Goal: Information Seeking & Learning: Learn about a topic

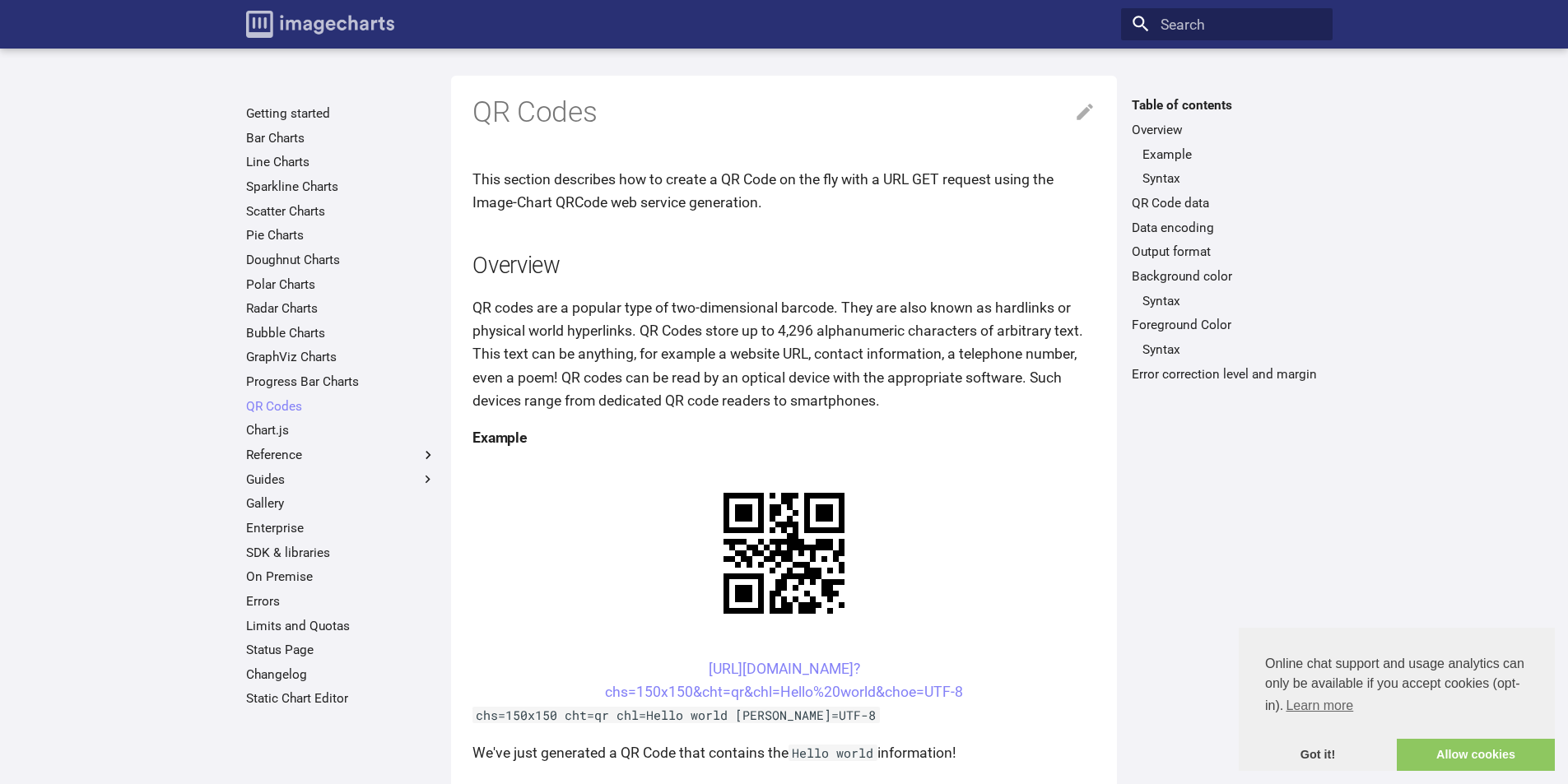
click at [312, 26] on img "Image-Charts documentation" at bounding box center [321, 24] width 148 height 27
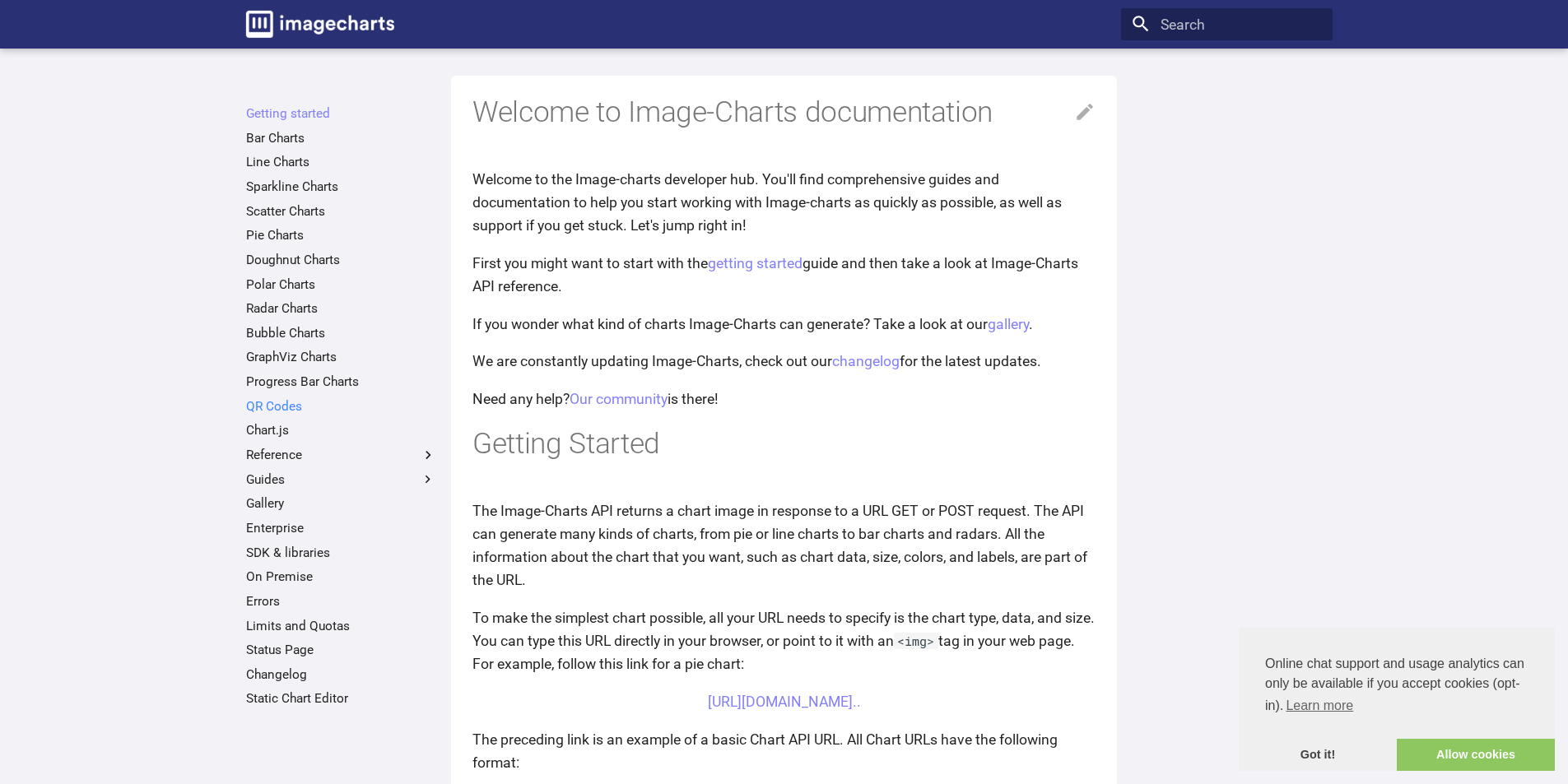
click at [265, 406] on link "QR Codes" at bounding box center [341, 406] width 190 height 16
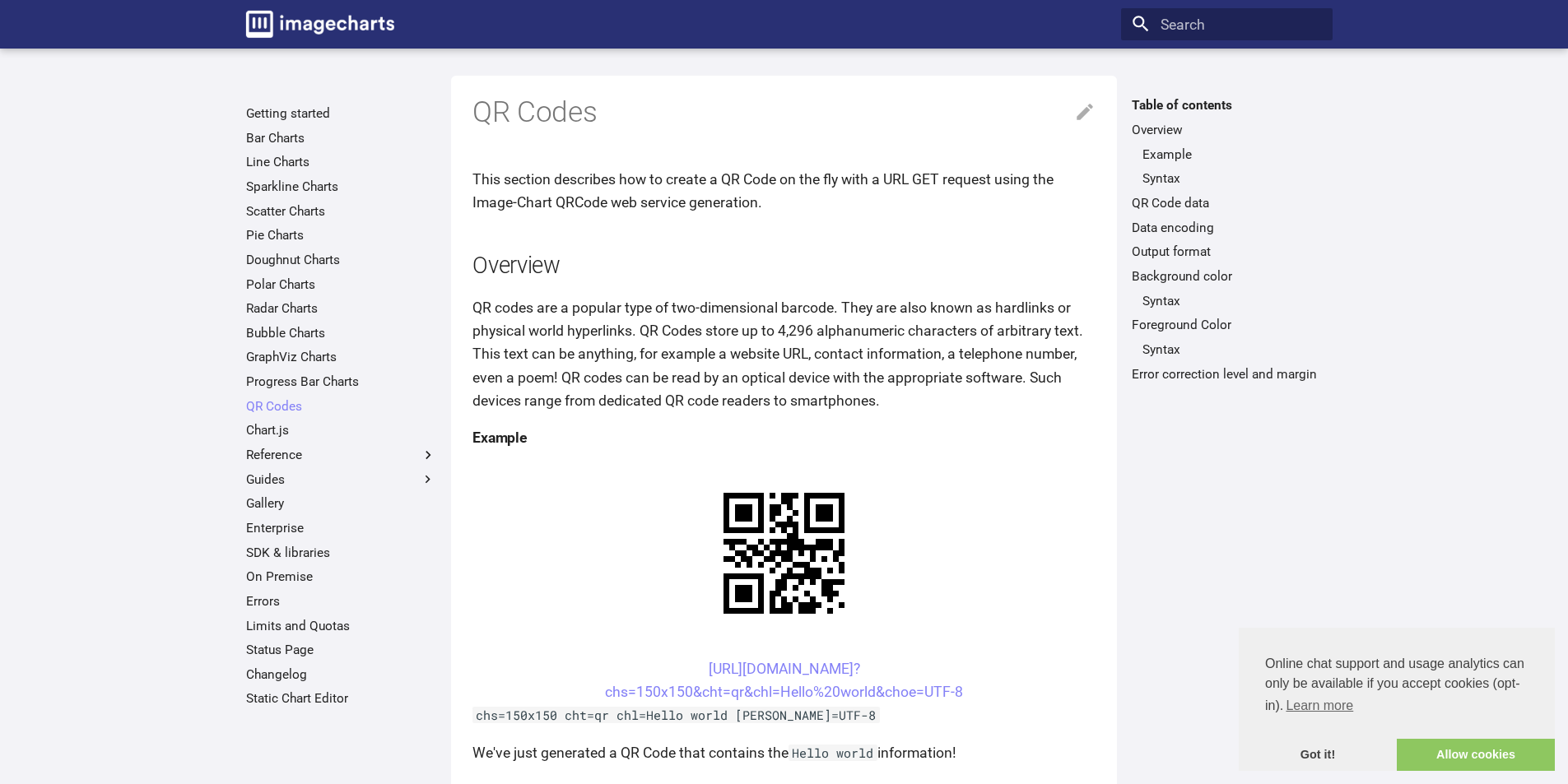
scroll to position [247, 0]
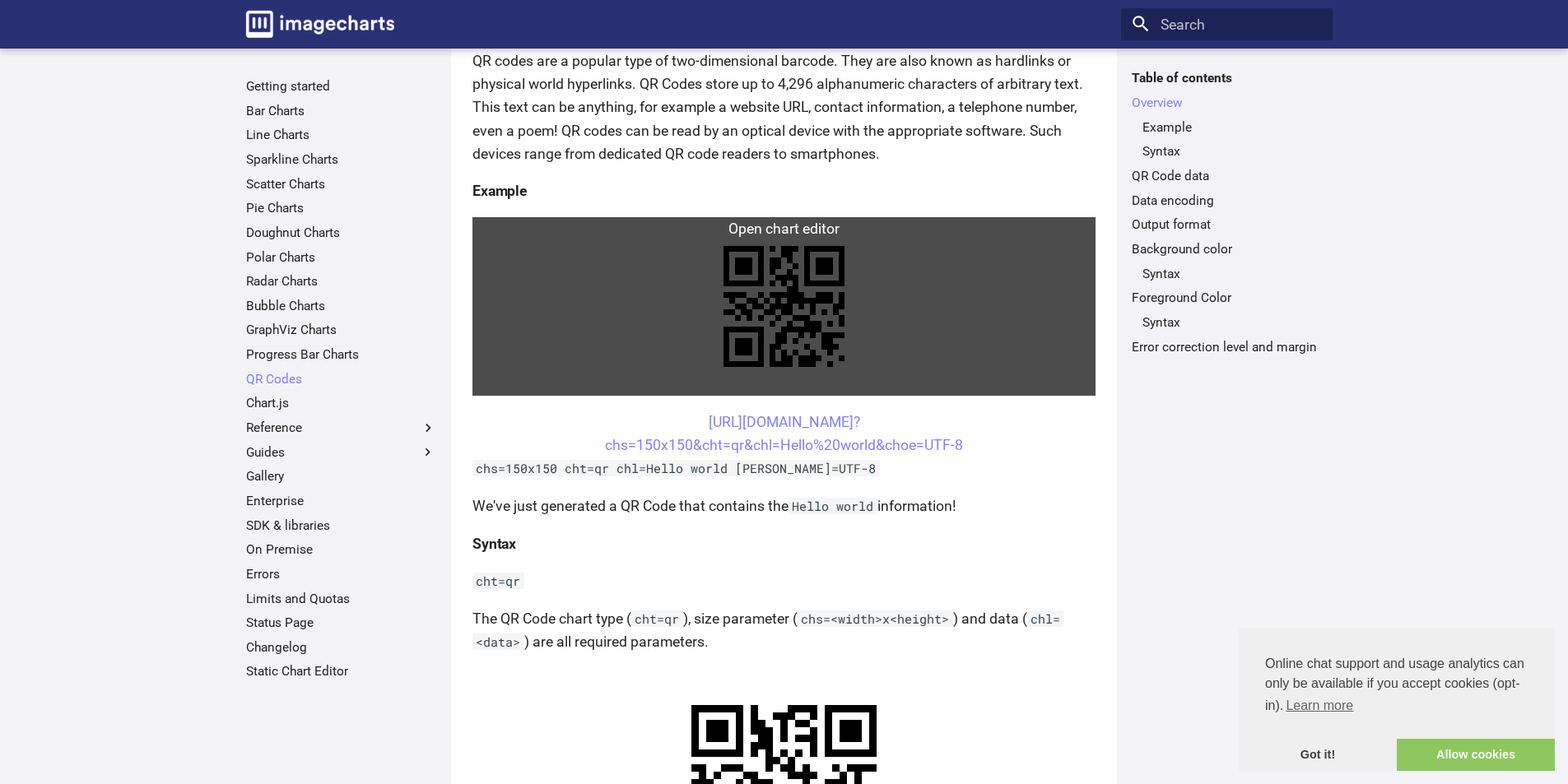
click at [816, 306] on link at bounding box center [784, 306] width 623 height 179
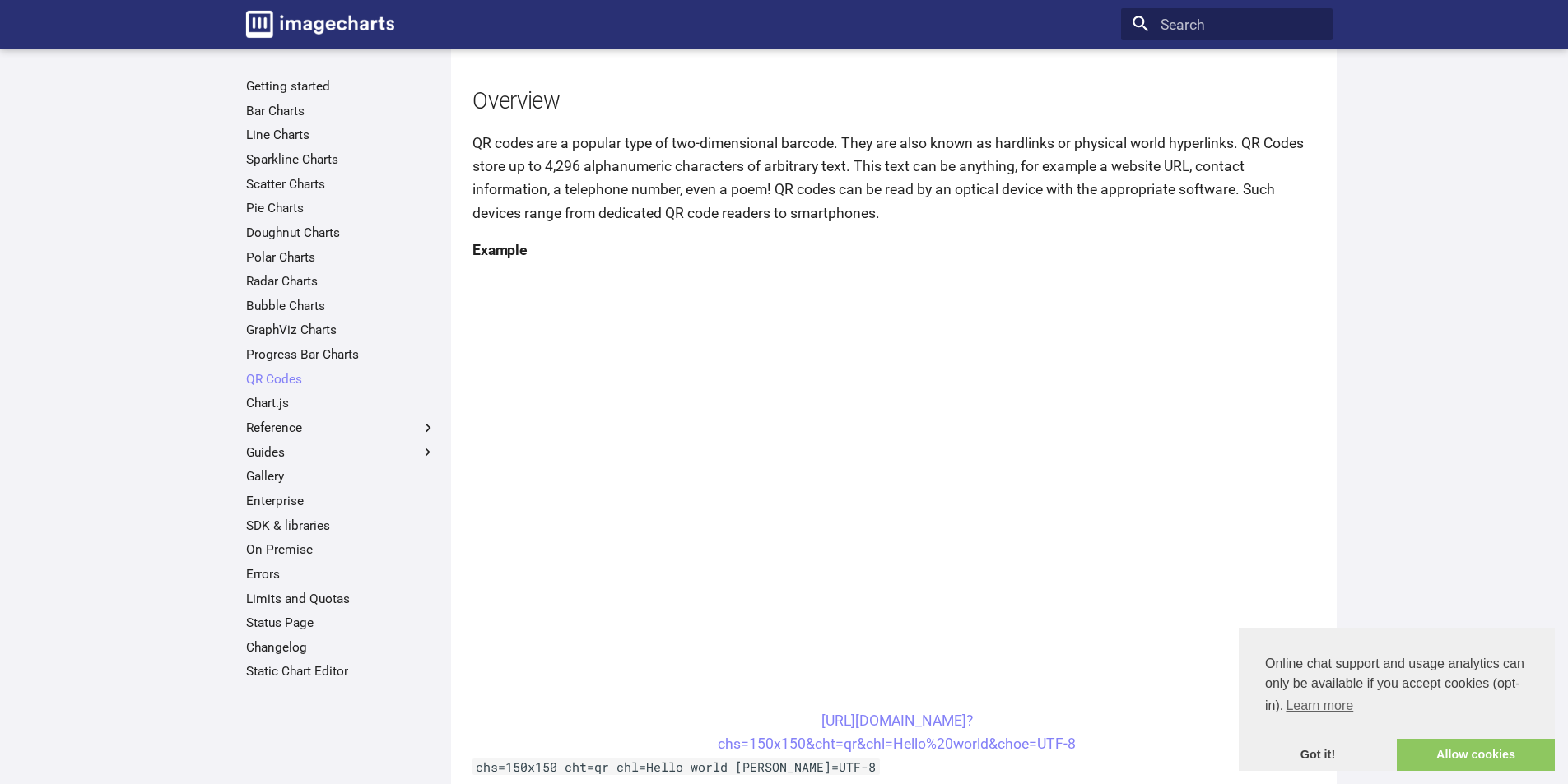
scroll to position [82, 0]
